Goal: Task Accomplishment & Management: Use online tool/utility

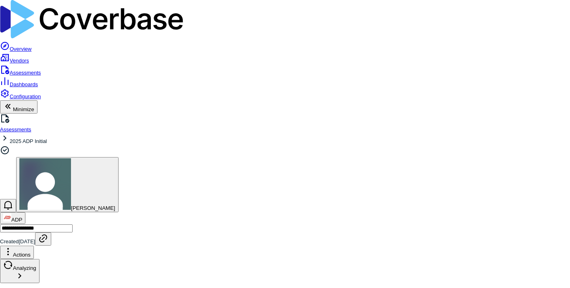
click at [28, 70] on span "Assessments" at bounding box center [25, 73] width 31 height 6
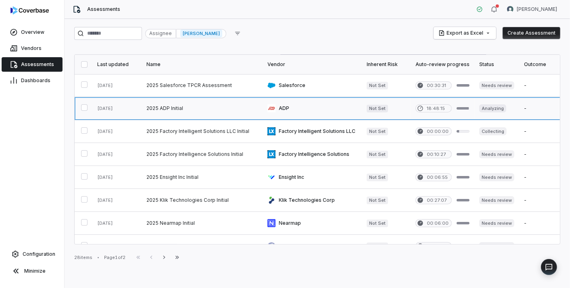
click at [169, 107] on link at bounding box center [202, 108] width 121 height 23
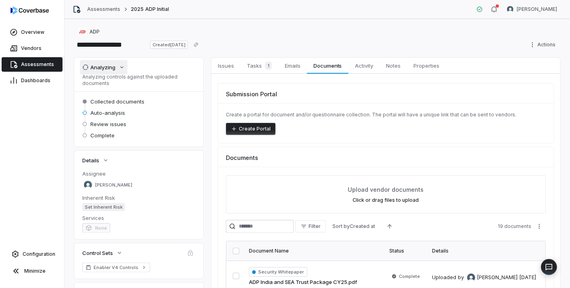
click at [123, 66] on icon "button" at bounding box center [122, 67] width 6 height 6
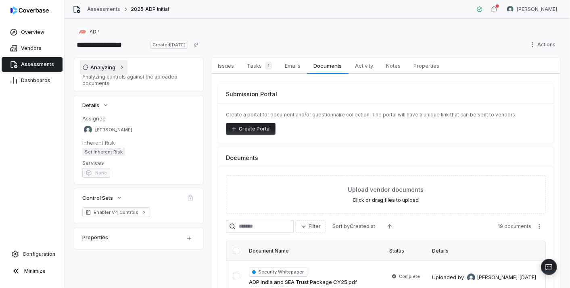
click at [122, 66] on icon "button" at bounding box center [122, 67] width 6 height 6
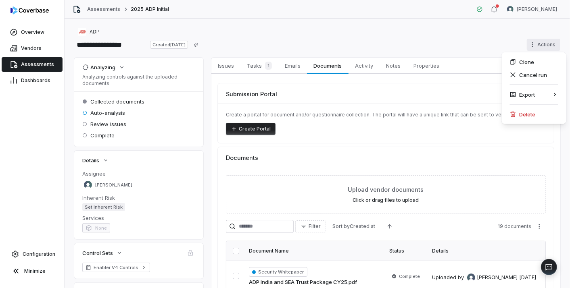
click at [534, 48] on html "**********" at bounding box center [285, 144] width 570 height 288
click at [530, 71] on div "Cancel run" at bounding box center [534, 75] width 58 height 13
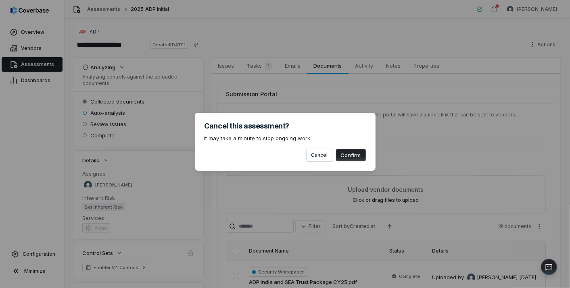
click at [351, 154] on button "Confirm" at bounding box center [351, 155] width 30 height 12
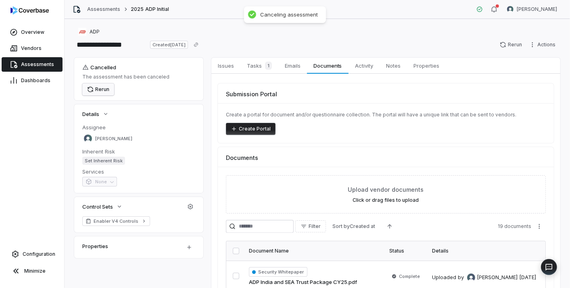
click at [104, 88] on button "Rerun" at bounding box center [98, 89] width 32 height 12
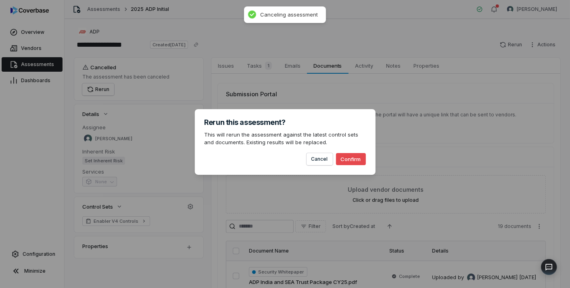
click at [344, 156] on button "Confirm" at bounding box center [351, 159] width 30 height 12
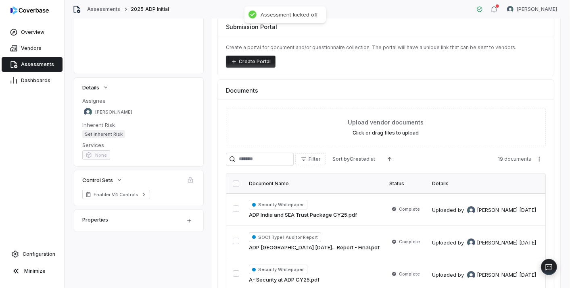
scroll to position [194, 0]
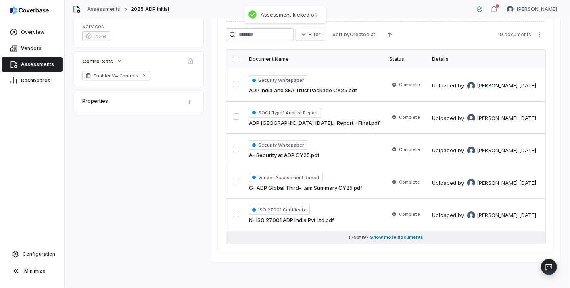
click at [385, 235] on span "Show more documents" at bounding box center [396, 238] width 53 height 6
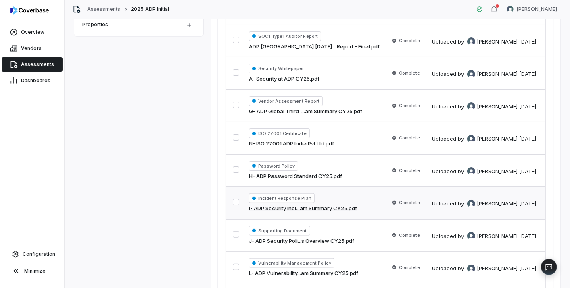
scroll to position [0, 0]
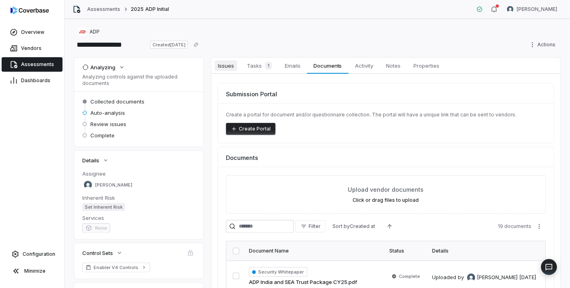
click at [232, 63] on span "Issues" at bounding box center [226, 66] width 23 height 10
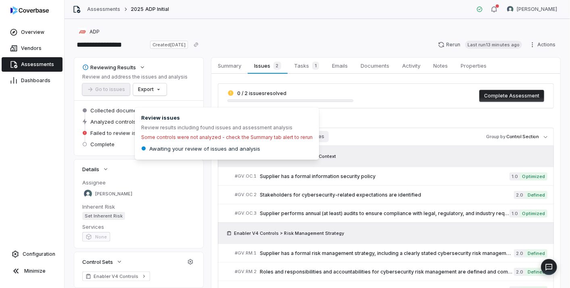
click at [113, 135] on span "Failed to review issues" at bounding box center [119, 132] width 58 height 7
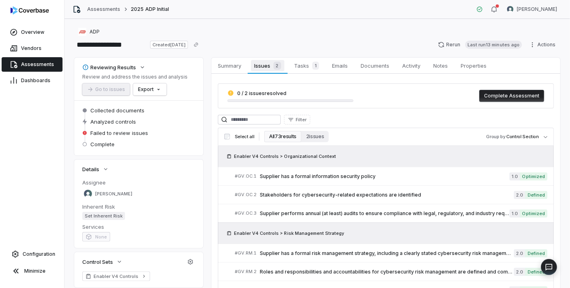
click at [266, 62] on span "Issues 2" at bounding box center [267, 65] width 33 height 11
click at [302, 67] on span "Tasks 1" at bounding box center [306, 65] width 31 height 11
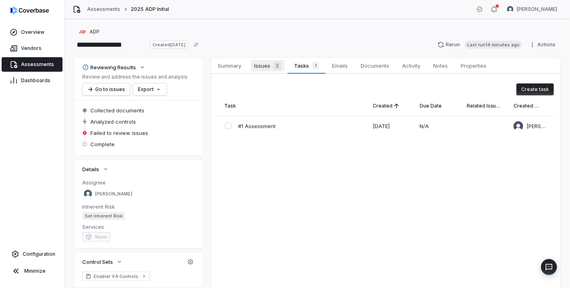
click at [264, 67] on span "Issues 2" at bounding box center [267, 65] width 33 height 11
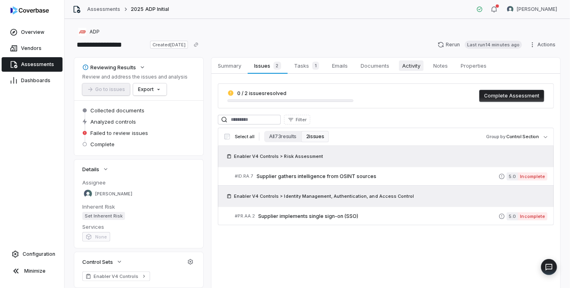
click at [416, 65] on span "Activity" at bounding box center [411, 66] width 25 height 10
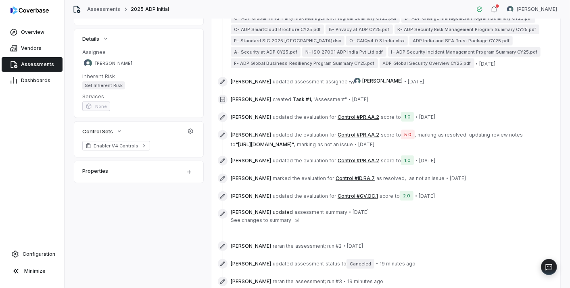
scroll to position [134, 0]
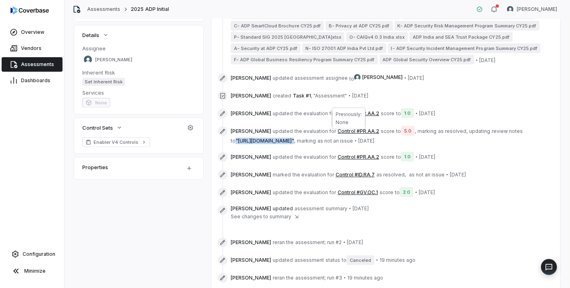
drag, startPoint x: 236, startPoint y: 131, endPoint x: 459, endPoint y: 132, distance: 223.5
click at [295, 138] on span "to " [URL][DOMAIN_NAME] " ," at bounding box center [263, 141] width 65 height 6
copy span "" [URL][DOMAIN_NAME] ""
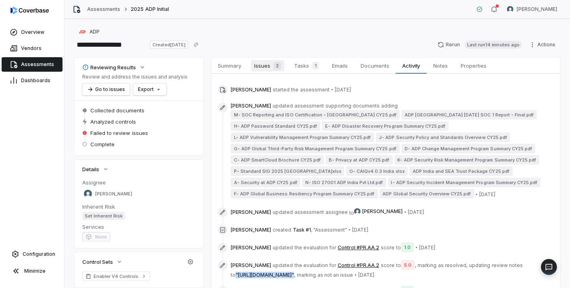
click at [268, 66] on span "Issues 2" at bounding box center [267, 65] width 33 height 11
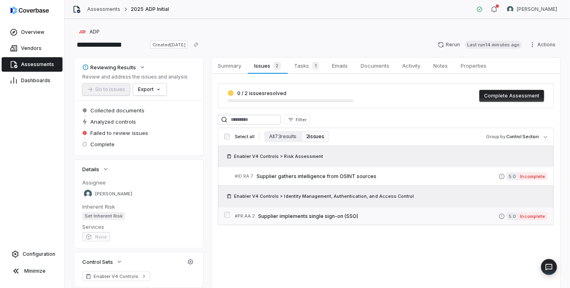
click at [303, 217] on span "Supplier implements single sign-on (SSO)" at bounding box center [378, 216] width 240 height 6
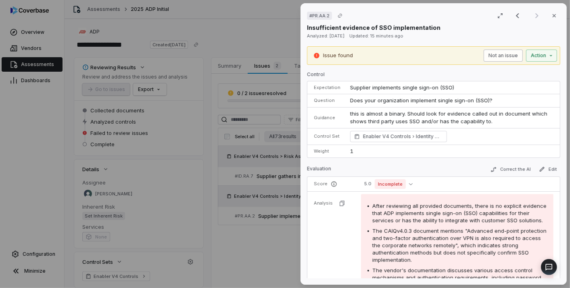
click at [487, 52] on button "Not an issue" at bounding box center [503, 56] width 39 height 12
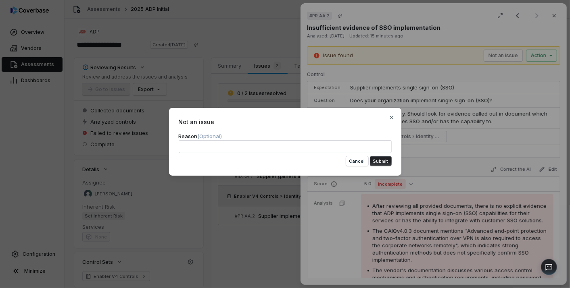
type textarea "**********"
type textarea "*"
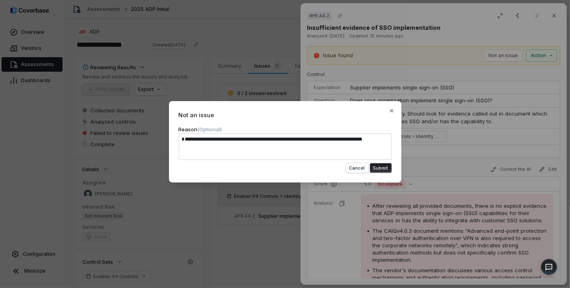
type textarea "**********"
click at [381, 169] on button "Submit" at bounding box center [381, 168] width 22 height 10
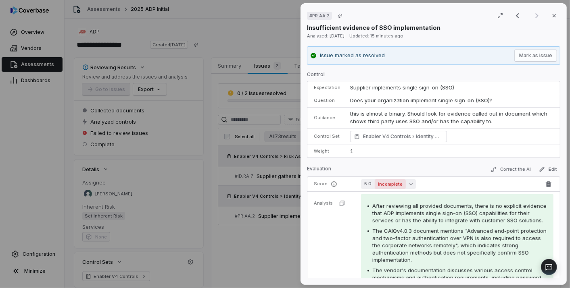
click at [393, 181] on span "Incomplete" at bounding box center [390, 184] width 31 height 10
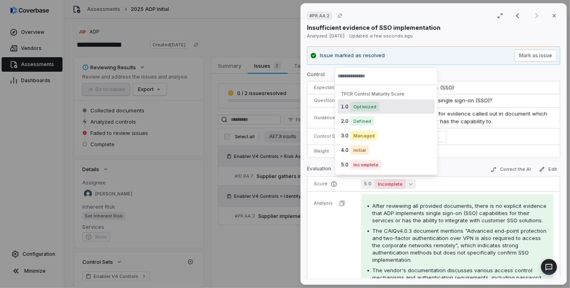
click at [371, 104] on span "Optimized" at bounding box center [365, 107] width 29 height 10
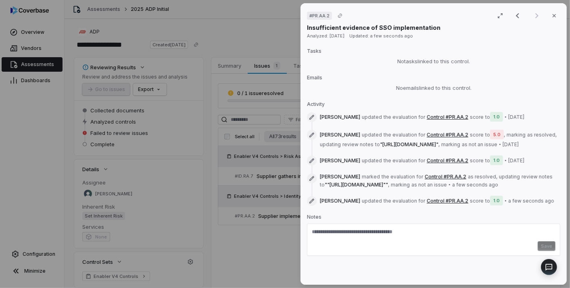
scroll to position [412, 0]
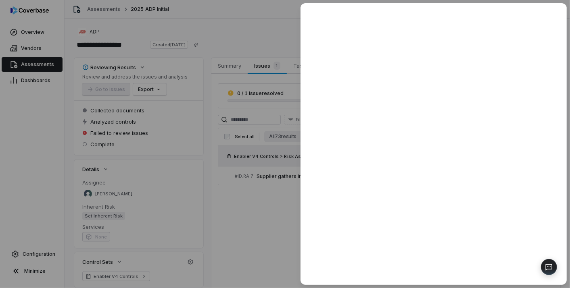
click at [258, 250] on div at bounding box center [285, 144] width 570 height 288
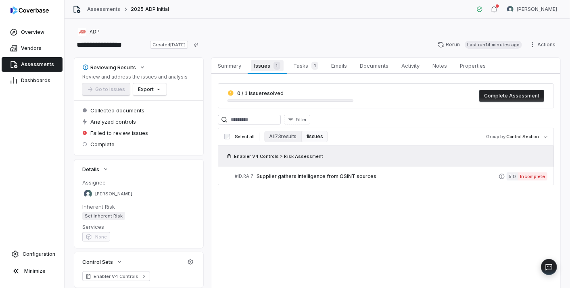
click at [263, 69] on span "Issues 1" at bounding box center [267, 65] width 32 height 11
click at [238, 65] on span "Summary" at bounding box center [230, 66] width 30 height 10
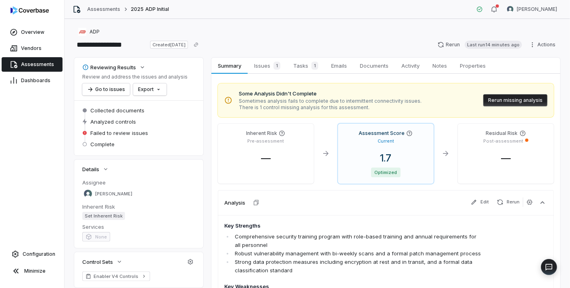
click at [496, 100] on button "Rerun missing analysis" at bounding box center [515, 100] width 64 height 12
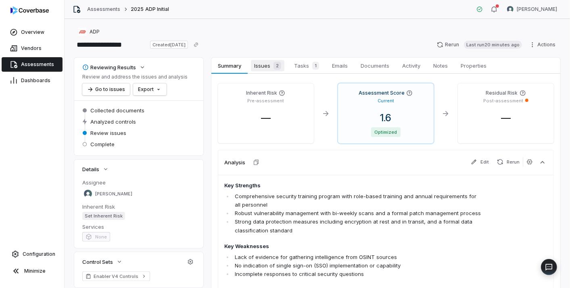
click at [263, 63] on span "Issues 2" at bounding box center [267, 65] width 33 height 11
